Goal: Communication & Community: Answer question/provide support

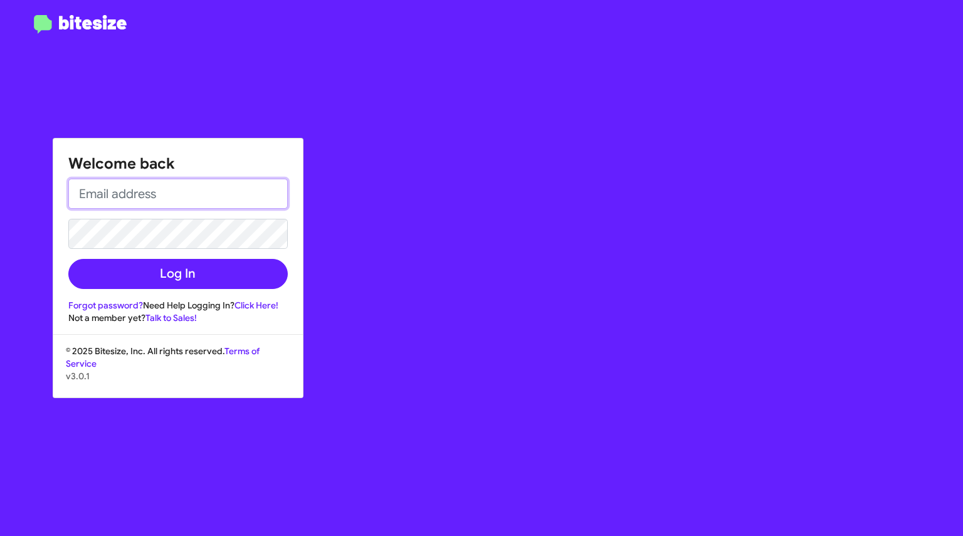
type input "[EMAIL_ADDRESS][DOMAIN_NAME]"
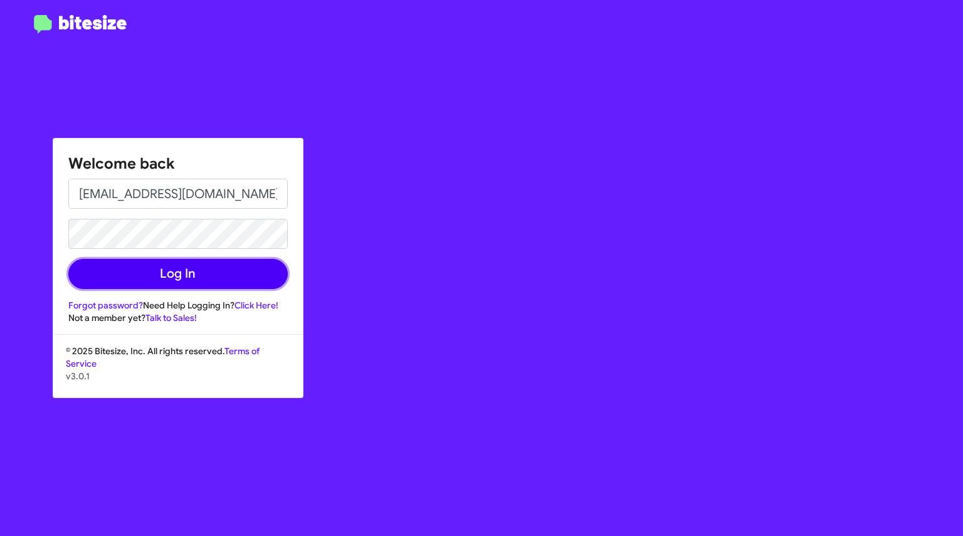
click at [171, 281] on button "Log In" at bounding box center [177, 274] width 219 height 30
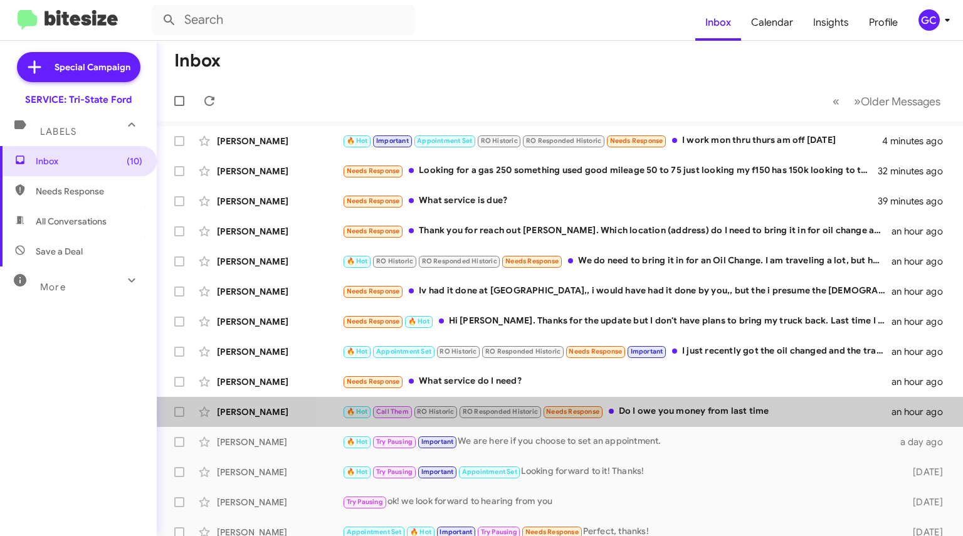
click at [699, 412] on div "🔥 Hot Call Them RO Historic RO Responded Historic Needs Response Do I owe you m…" at bounding box center [616, 411] width 549 height 14
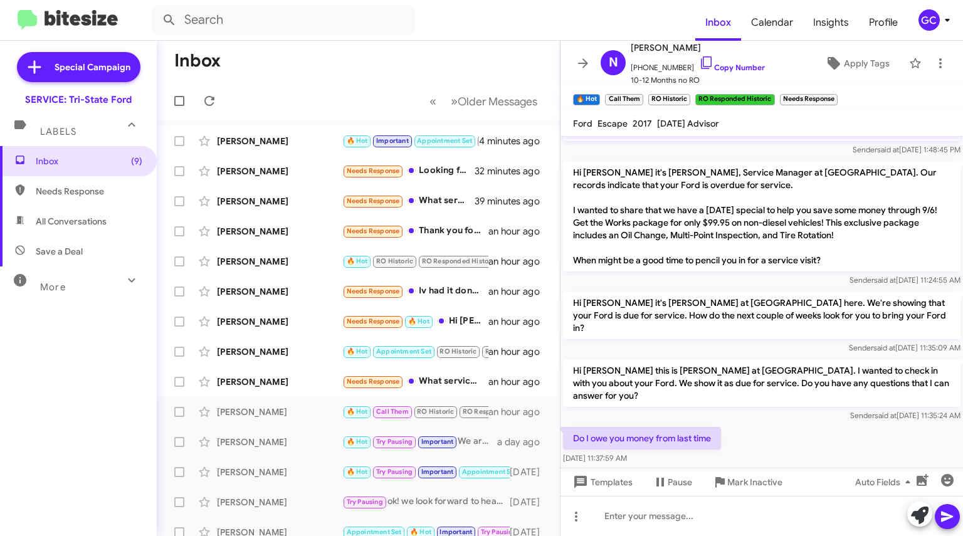
scroll to position [762, 0]
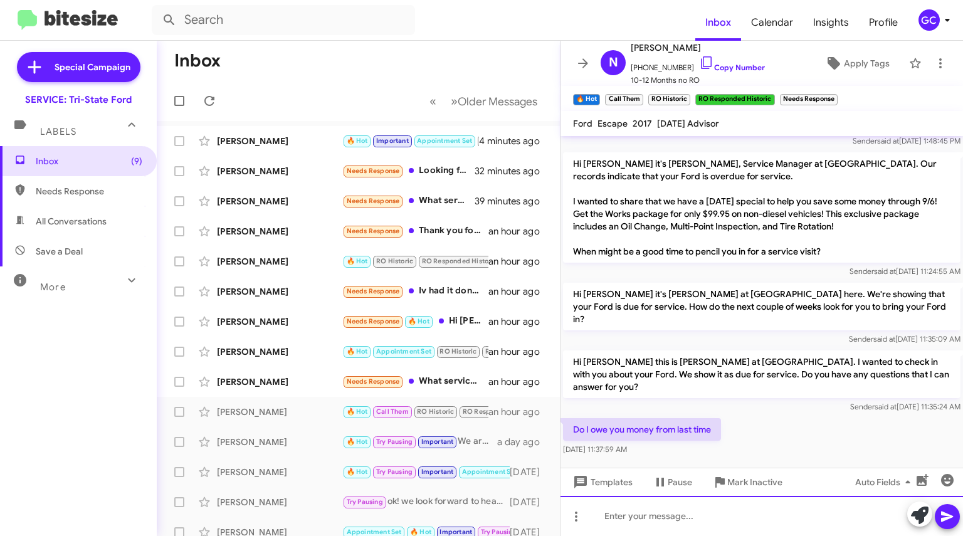
drag, startPoint x: 631, startPoint y: 514, endPoint x: 637, endPoint y: 518, distance: 6.8
click at [636, 518] on div at bounding box center [761, 516] width 402 height 40
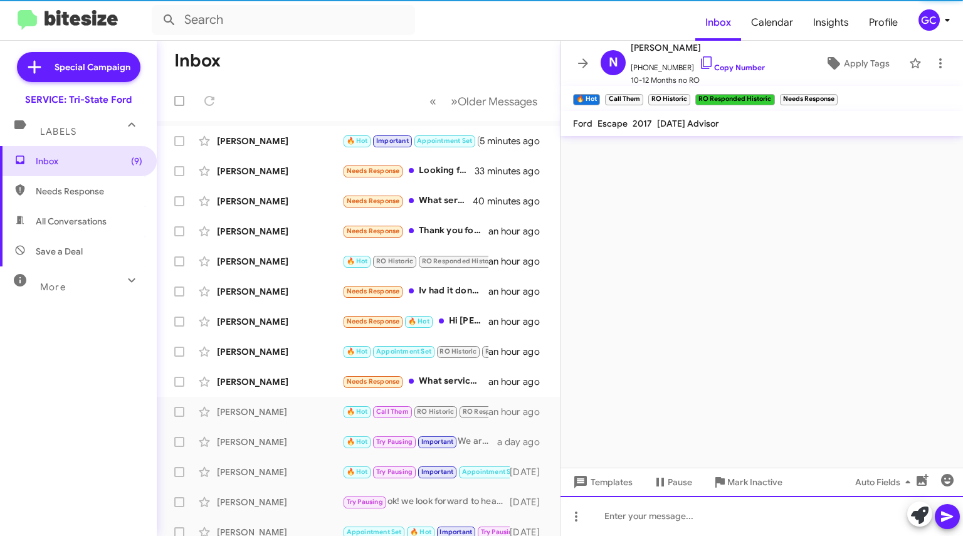
scroll to position [0, 0]
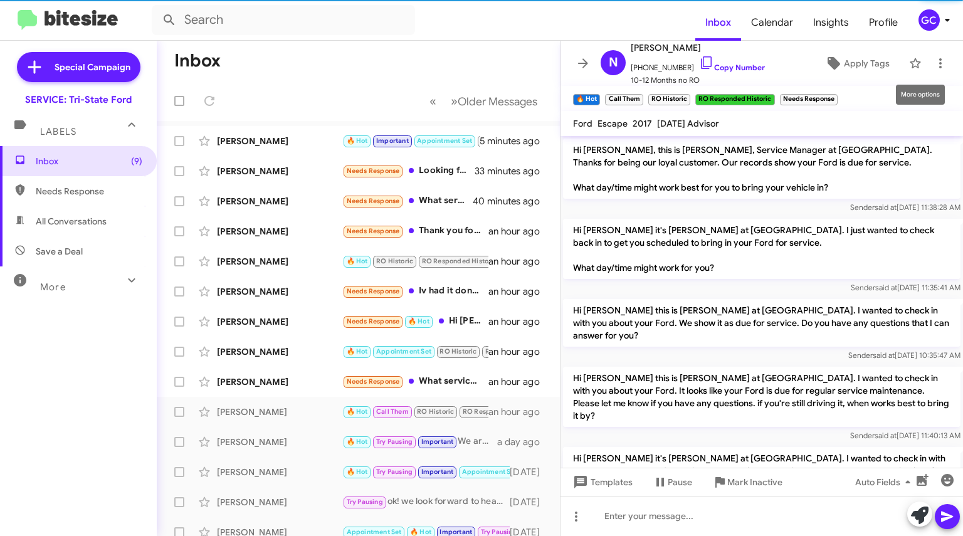
click at [932, 70] on icon at bounding box center [939, 63] width 15 height 15
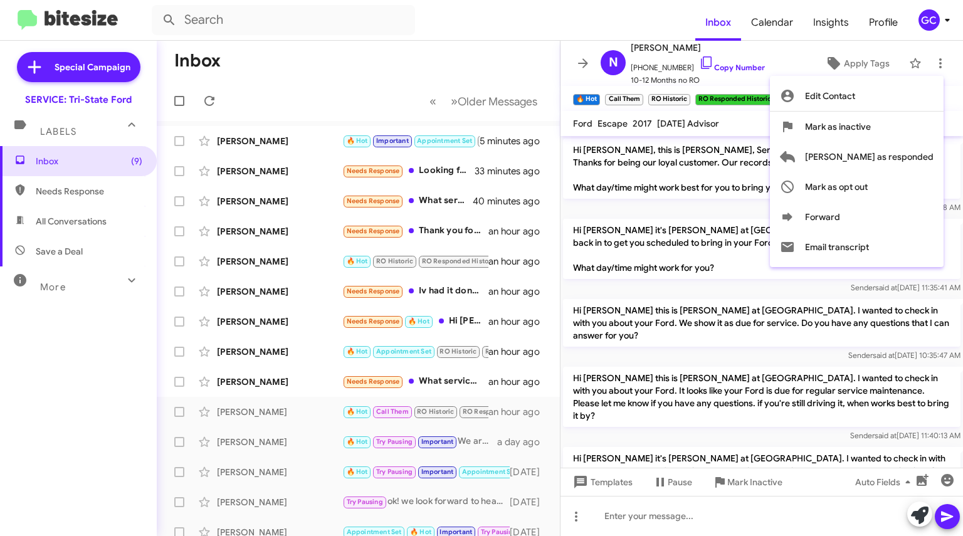
click at [882, 159] on span "[PERSON_NAME] as responded" at bounding box center [869, 157] width 128 height 30
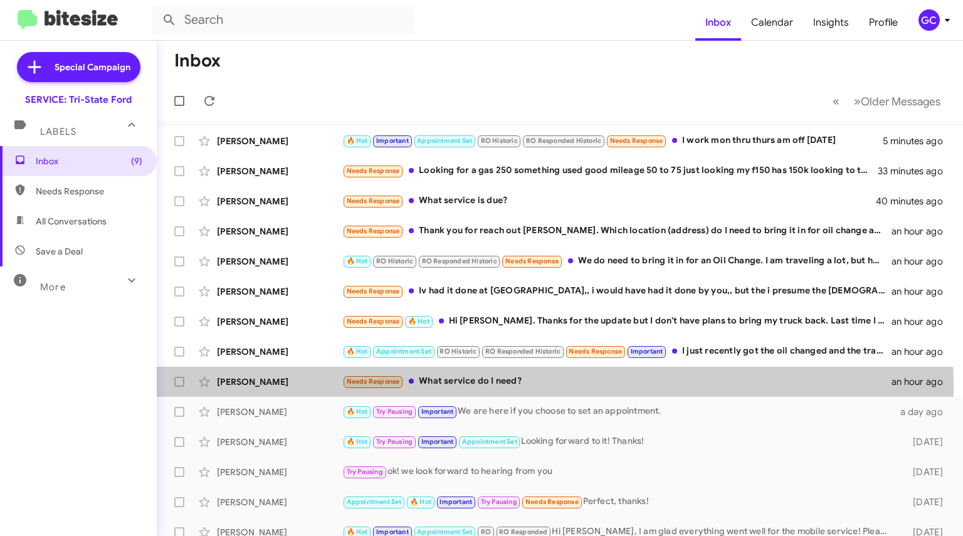
click at [475, 386] on div "Needs Response What service do I need?" at bounding box center [616, 381] width 549 height 14
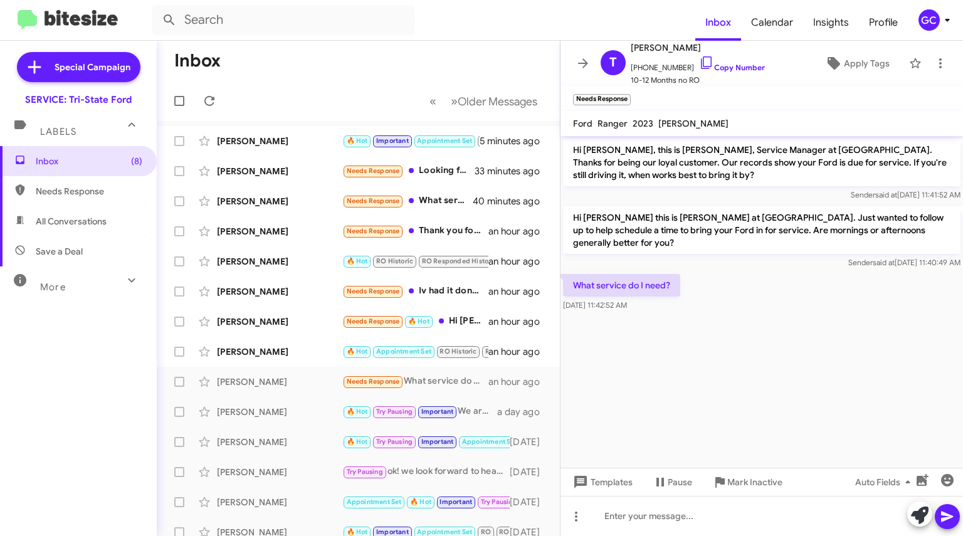
click at [724, 67] on link "Copy Number" at bounding box center [732, 67] width 66 height 9
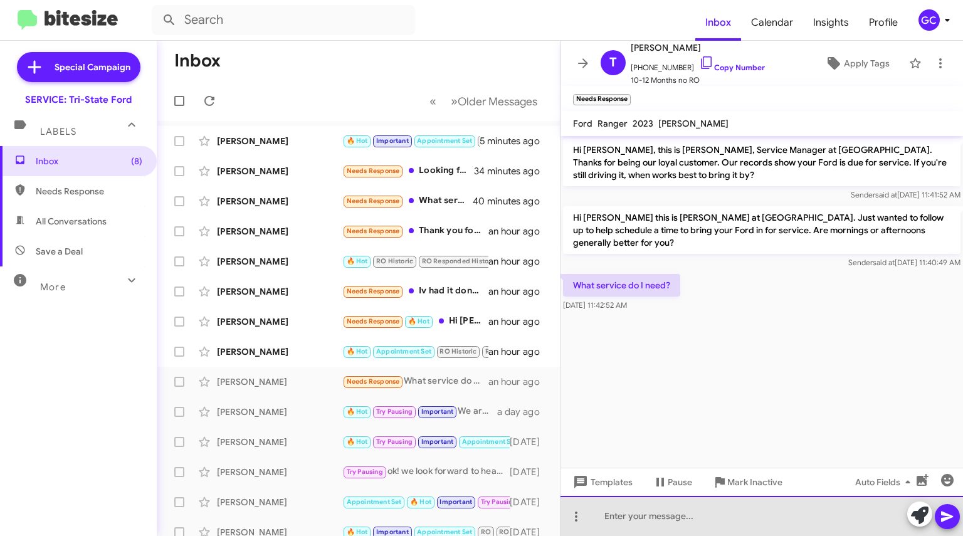
click at [628, 511] on div at bounding box center [761, 516] width 402 height 40
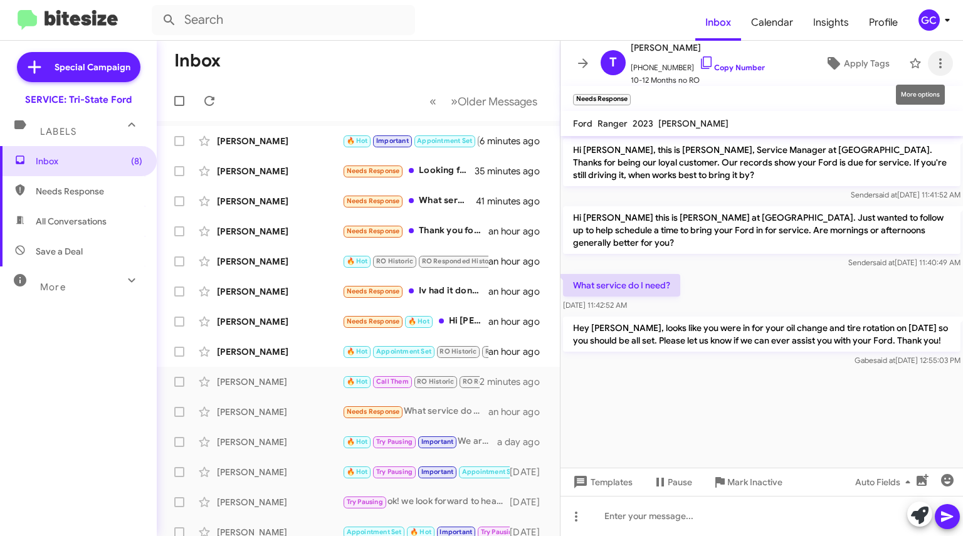
click at [933, 63] on icon at bounding box center [939, 63] width 15 height 15
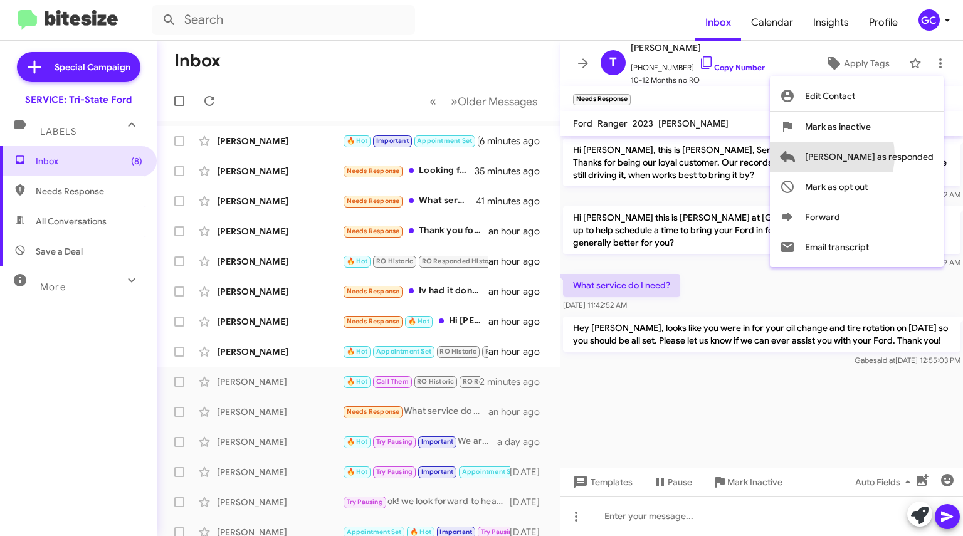
click at [867, 155] on span "[PERSON_NAME] as responded" at bounding box center [869, 157] width 128 height 30
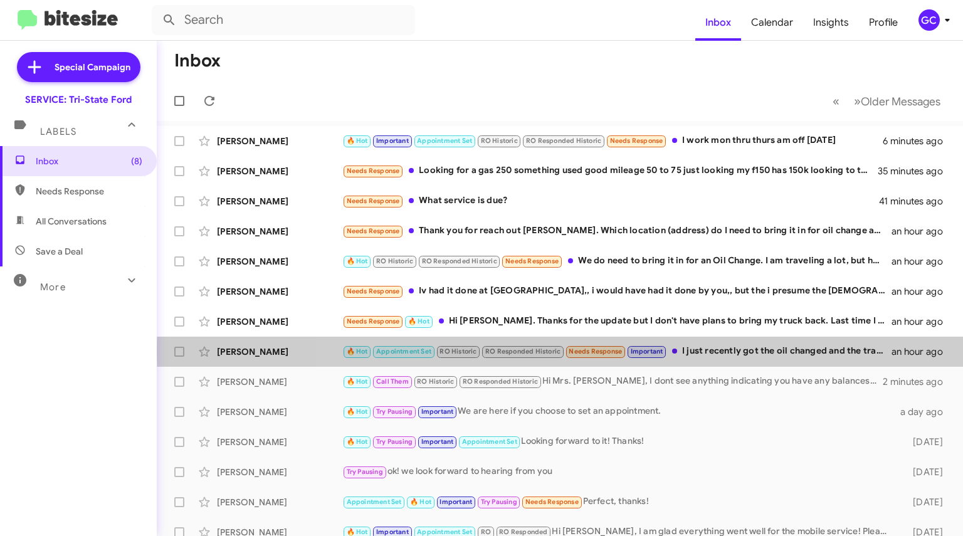
click at [749, 353] on div "🔥 Hot Appointment Set RO Historic RO Responded Historic Needs Response Importan…" at bounding box center [616, 351] width 549 height 14
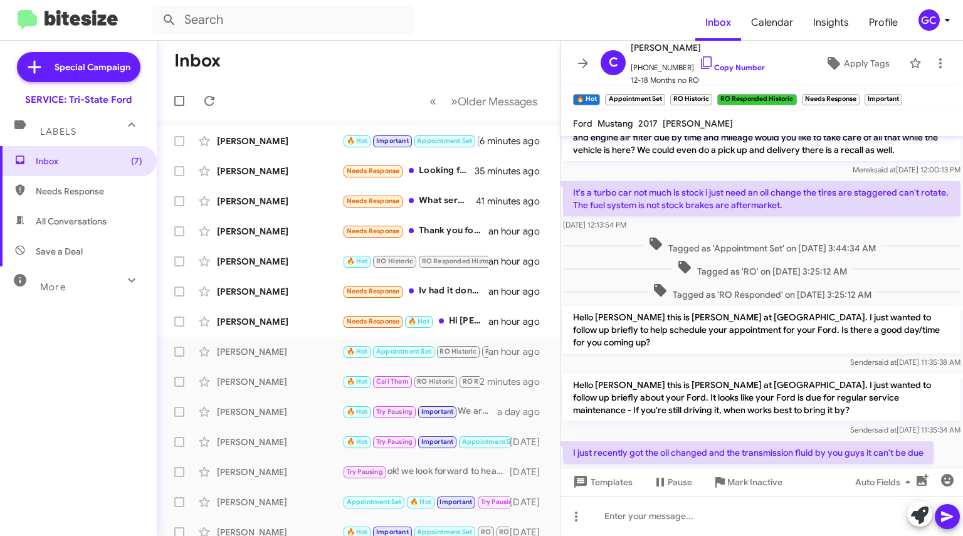
scroll to position [368, 0]
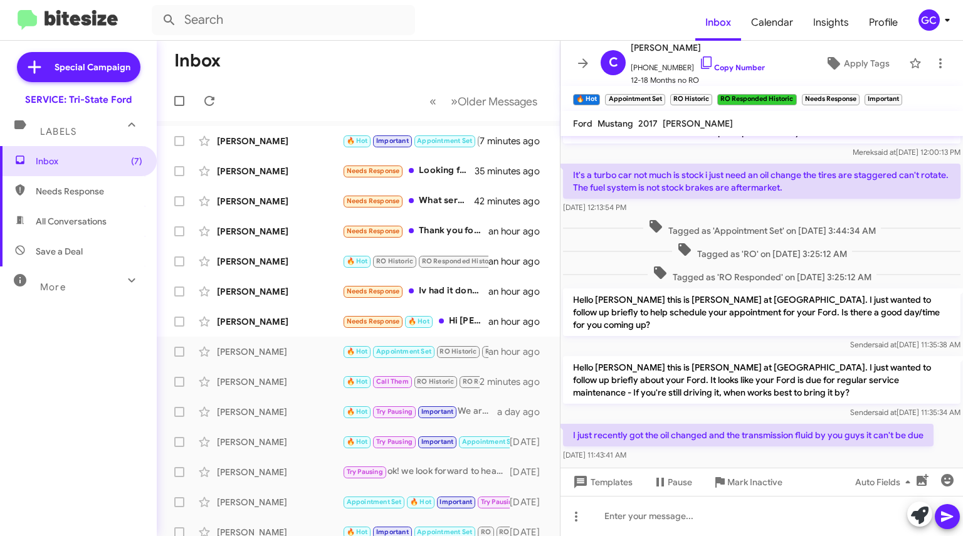
click at [724, 67] on link "Copy Number" at bounding box center [732, 67] width 66 height 9
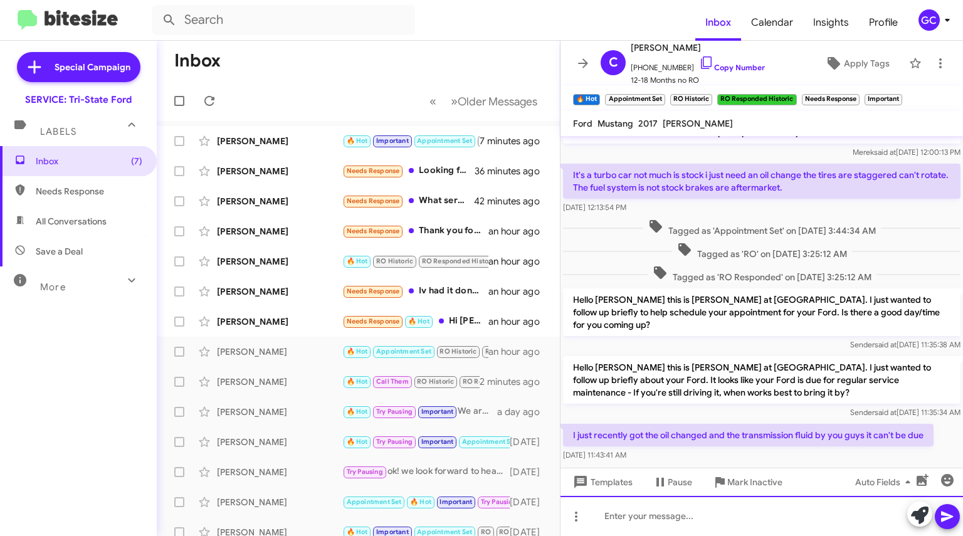
click at [627, 520] on div at bounding box center [761, 516] width 402 height 40
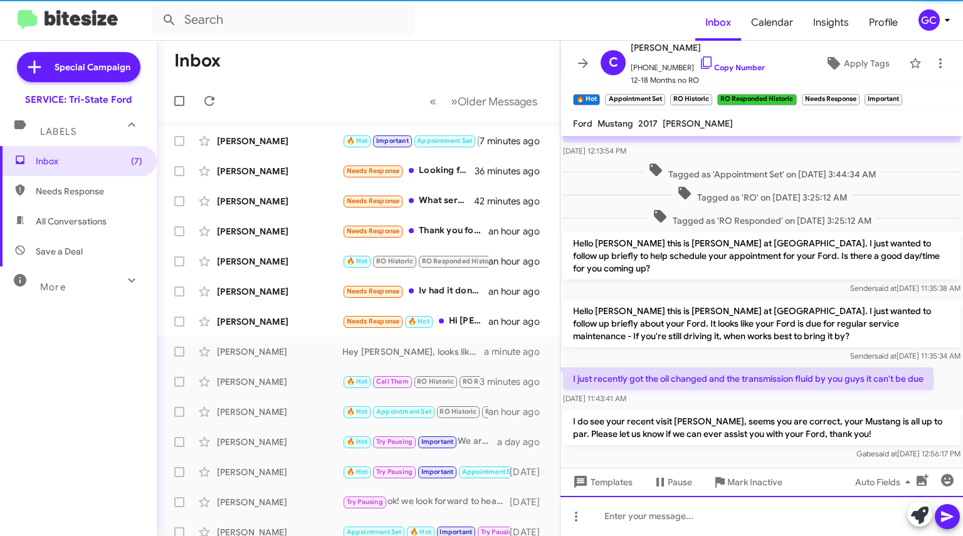
scroll to position [427, 0]
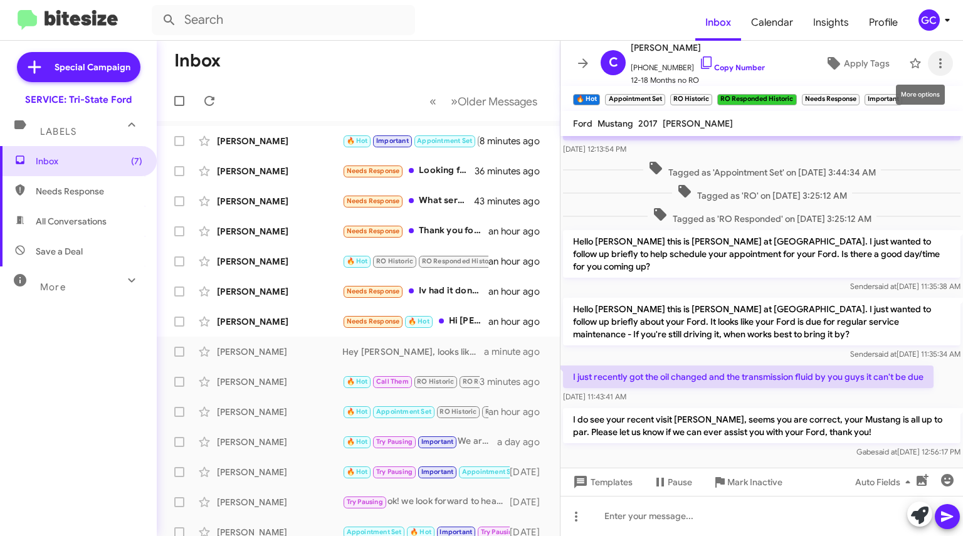
click at [939, 63] on icon at bounding box center [940, 63] width 3 height 10
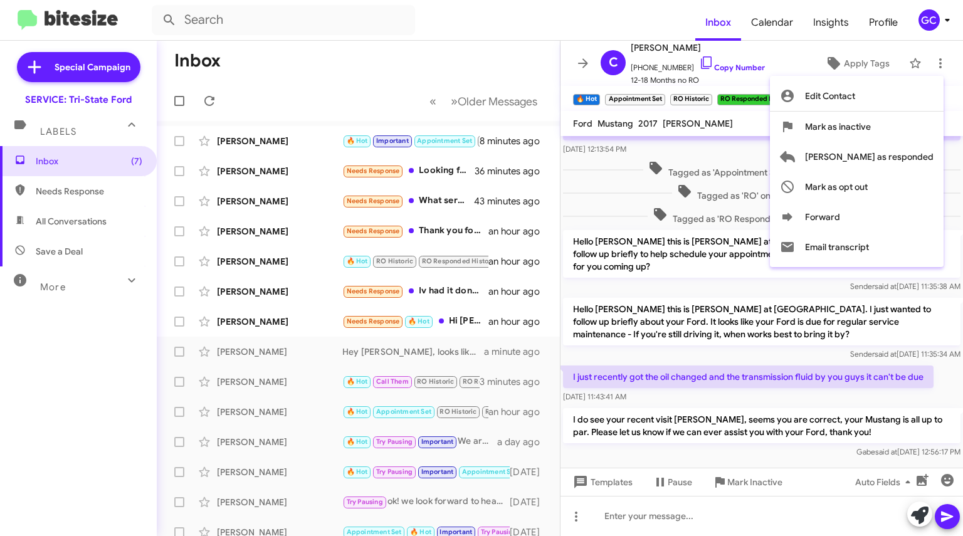
click at [894, 155] on span "[PERSON_NAME] as responded" at bounding box center [869, 157] width 128 height 30
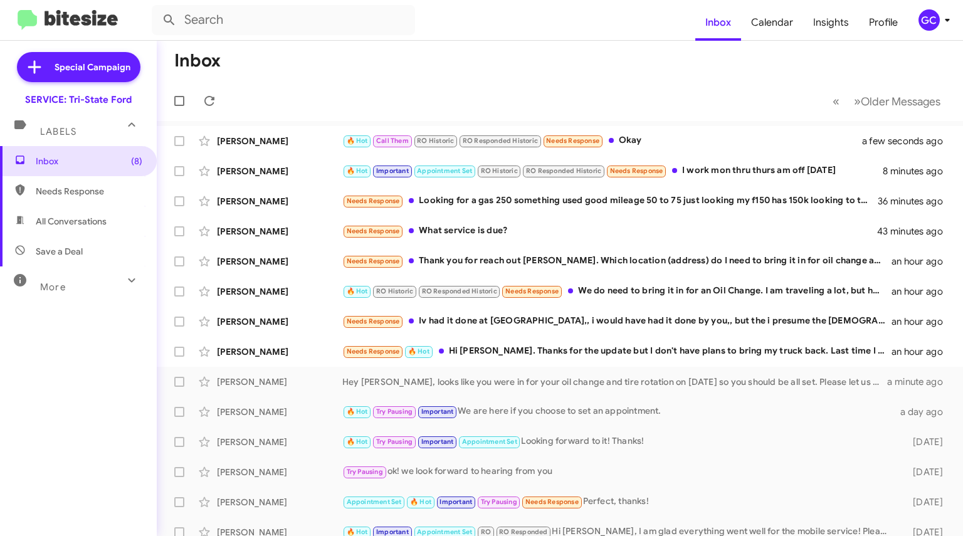
click at [741, 349] on div "Needs Response 🔥 Hot Hi [PERSON_NAME]. Thanks for the update but I don't have p…" at bounding box center [616, 351] width 549 height 14
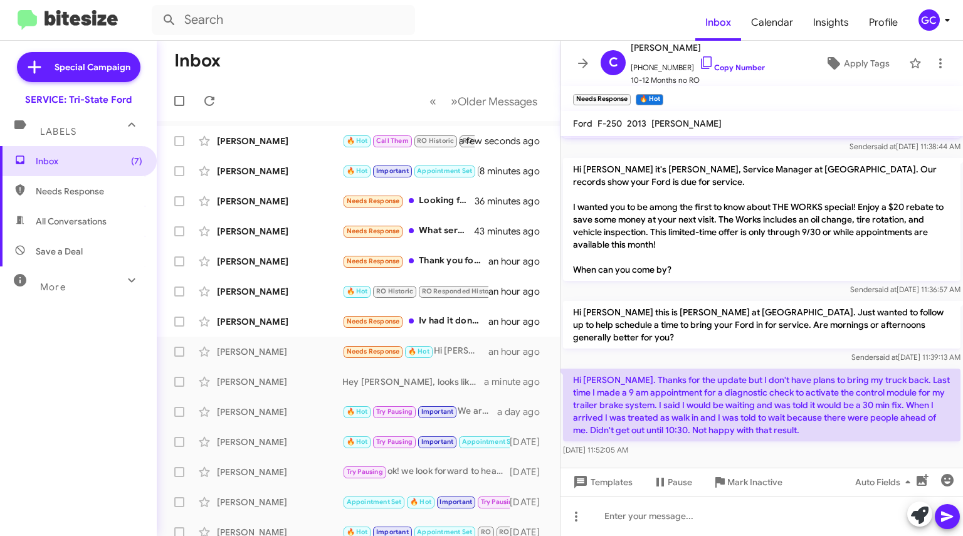
scroll to position [364, 0]
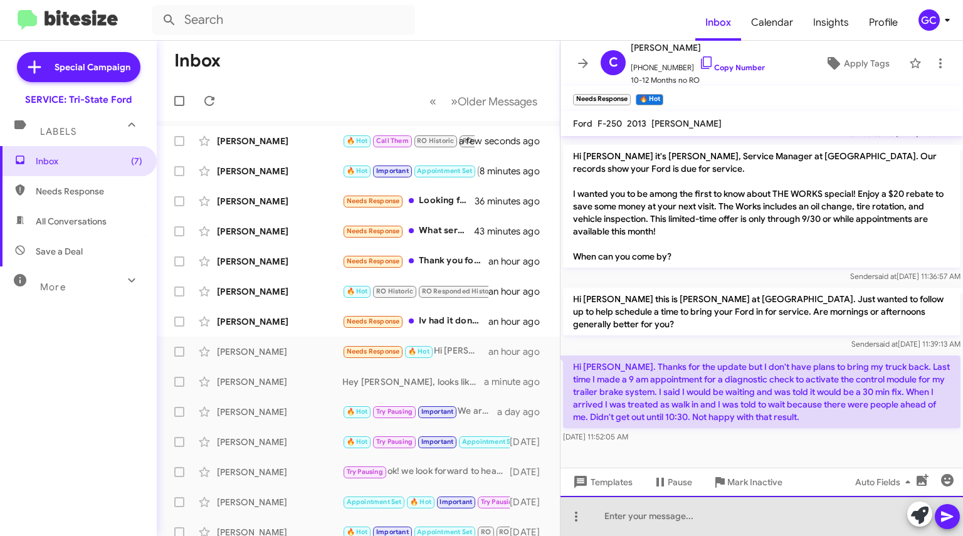
click at [701, 506] on div at bounding box center [761, 516] width 402 height 40
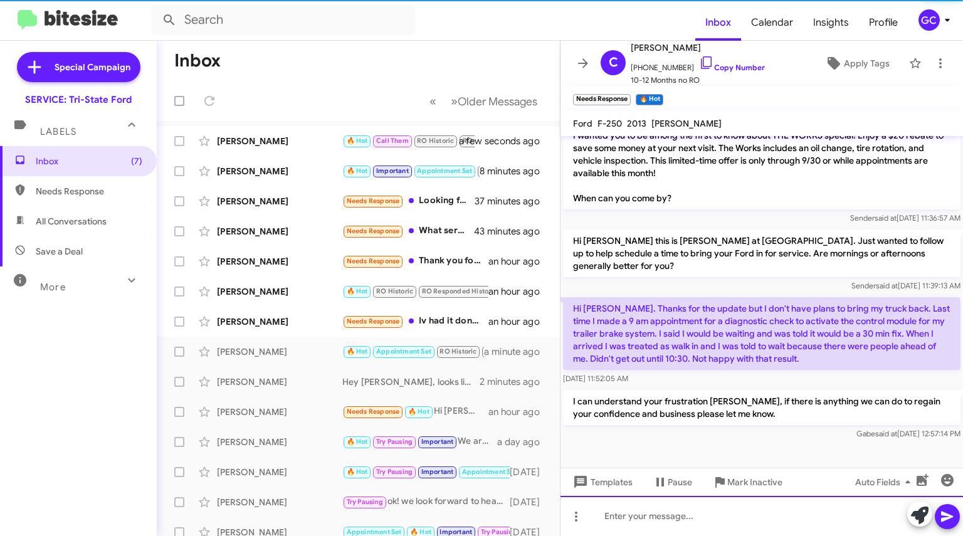
scroll to position [422, 0]
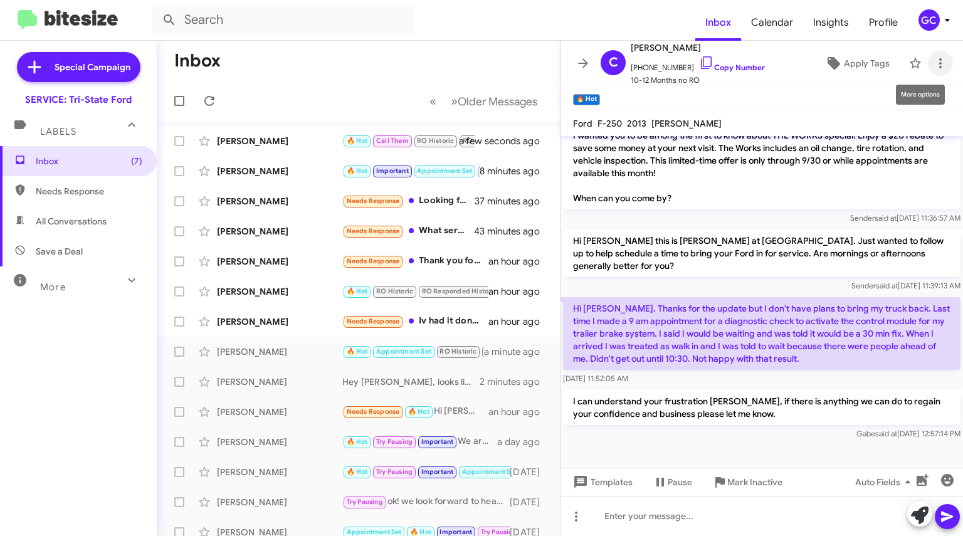
click at [932, 62] on icon at bounding box center [939, 63] width 15 height 15
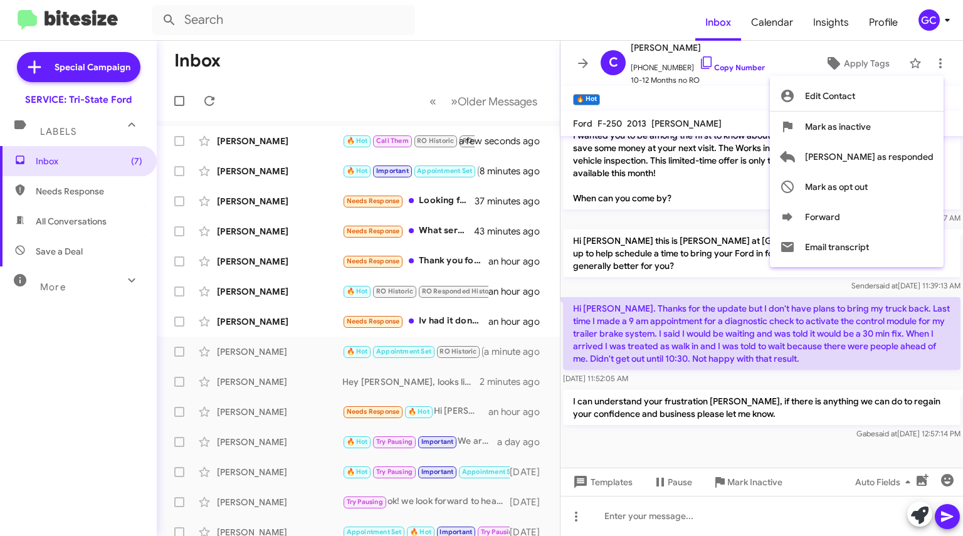
click at [862, 152] on span "[PERSON_NAME] as responded" at bounding box center [869, 157] width 128 height 30
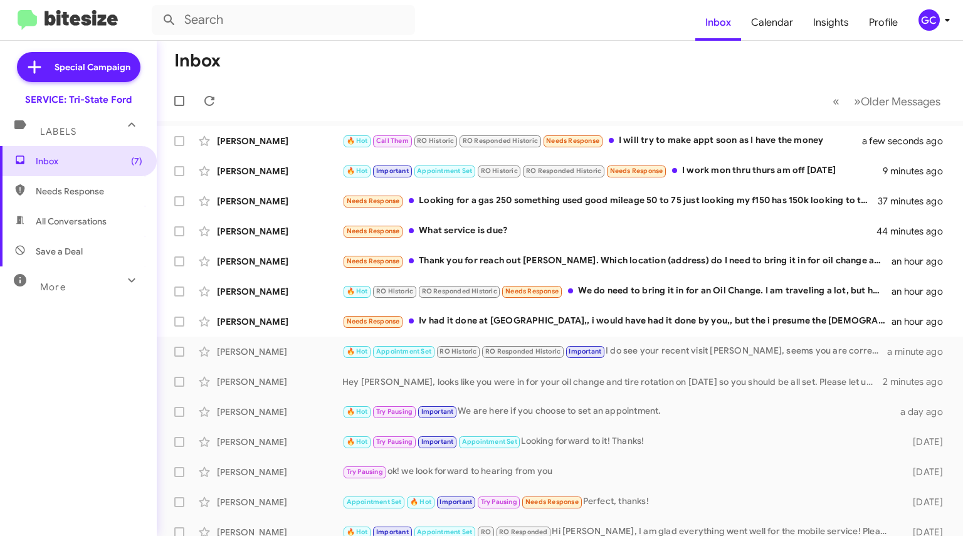
click at [569, 330] on div "[PERSON_NAME] Needs Response Iv had it done at [GEOGRAPHIC_DATA],, i would have…" at bounding box center [560, 321] width 786 height 25
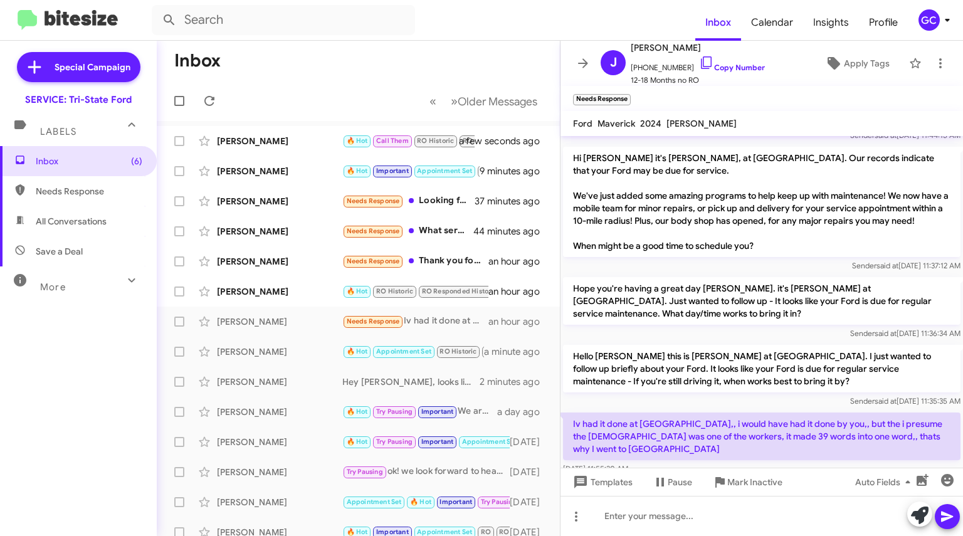
scroll to position [343, 0]
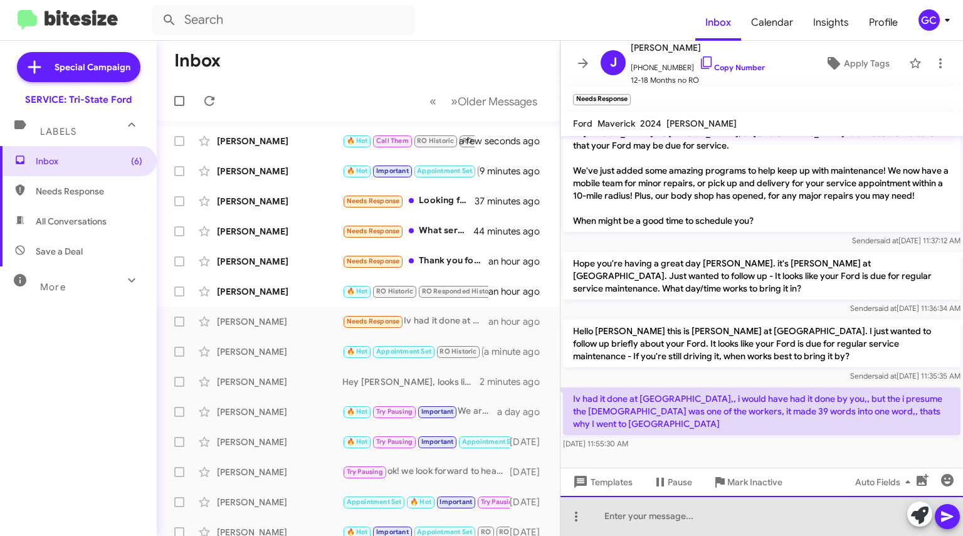
click at [667, 521] on div at bounding box center [761, 516] width 402 height 40
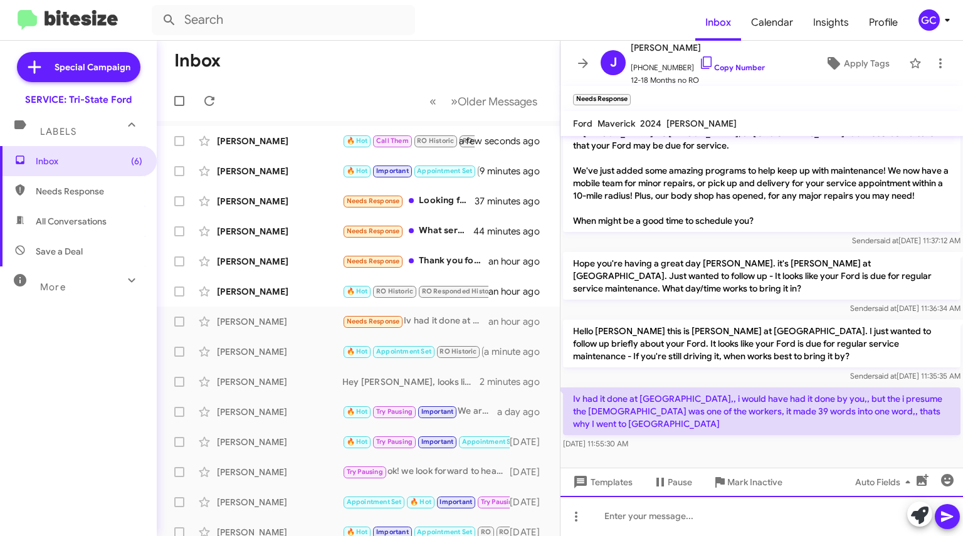
click at [669, 518] on div at bounding box center [761, 516] width 402 height 40
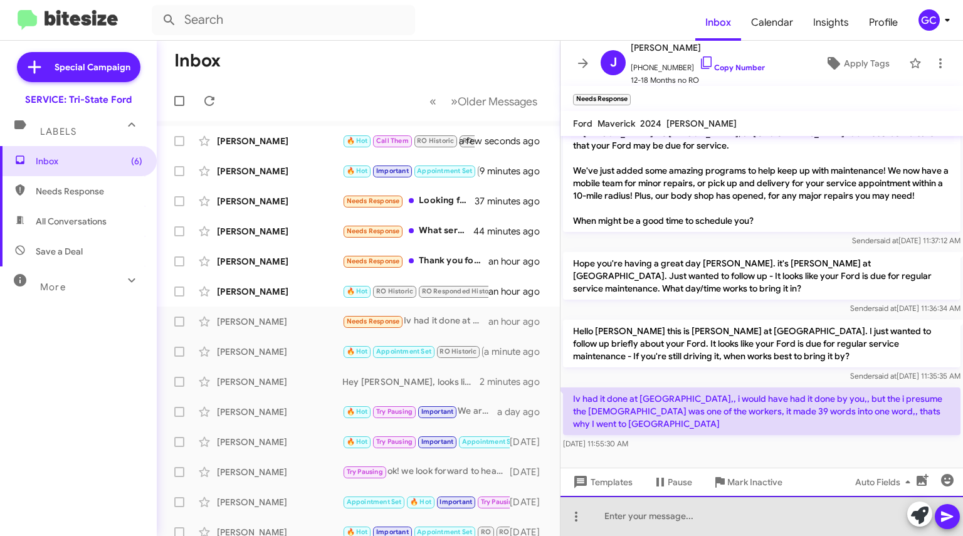
click at [669, 518] on div at bounding box center [761, 516] width 402 height 40
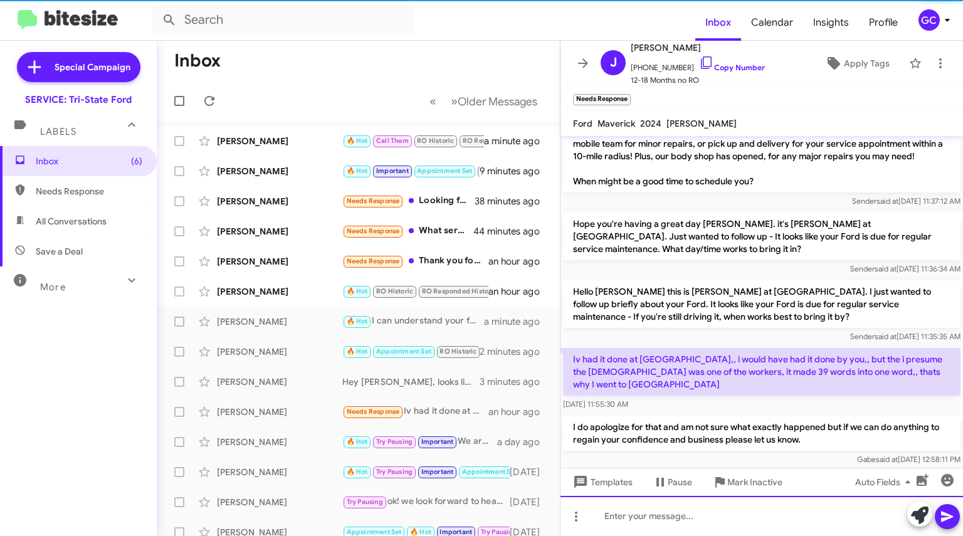
scroll to position [376, 0]
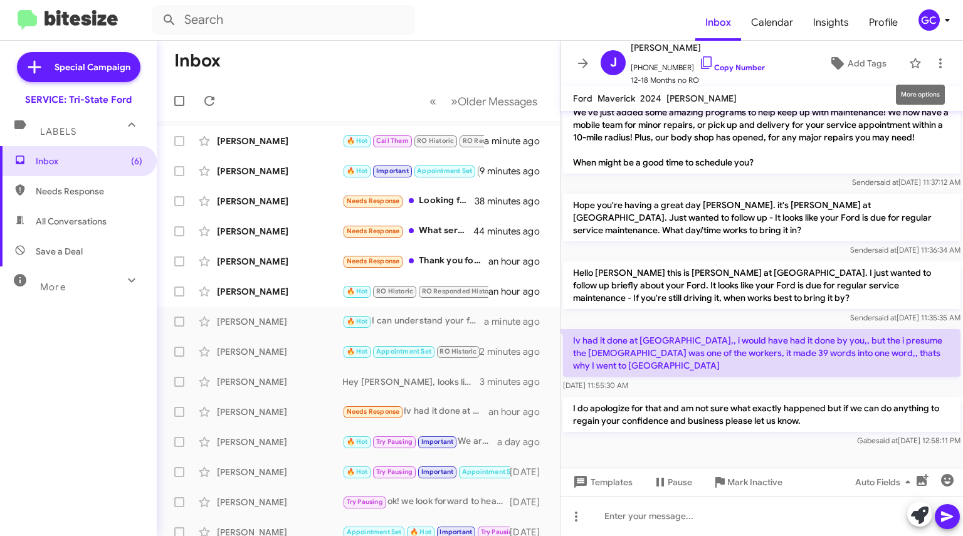
click at [936, 61] on icon at bounding box center [939, 63] width 15 height 15
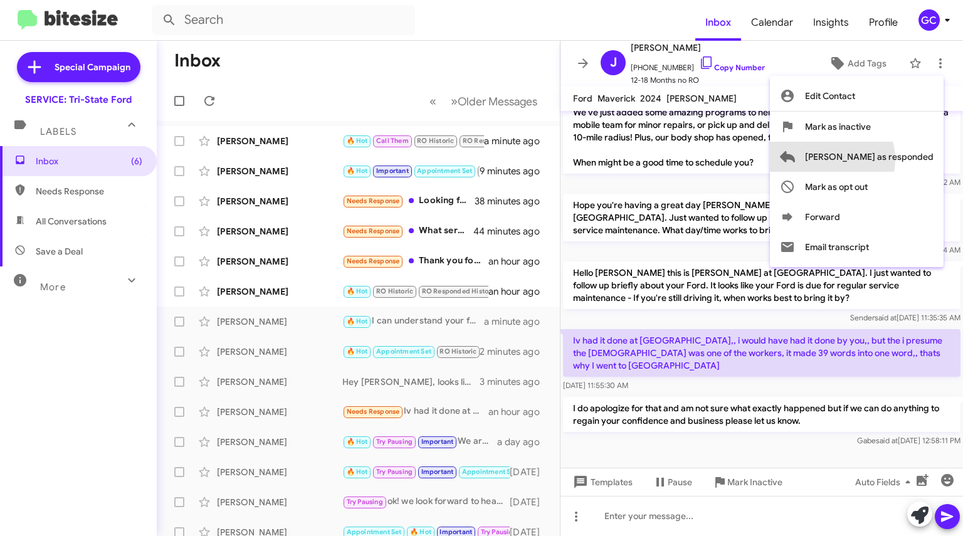
click at [877, 160] on span "[PERSON_NAME] as responded" at bounding box center [869, 157] width 128 height 30
